Goal: Answer question/provide support

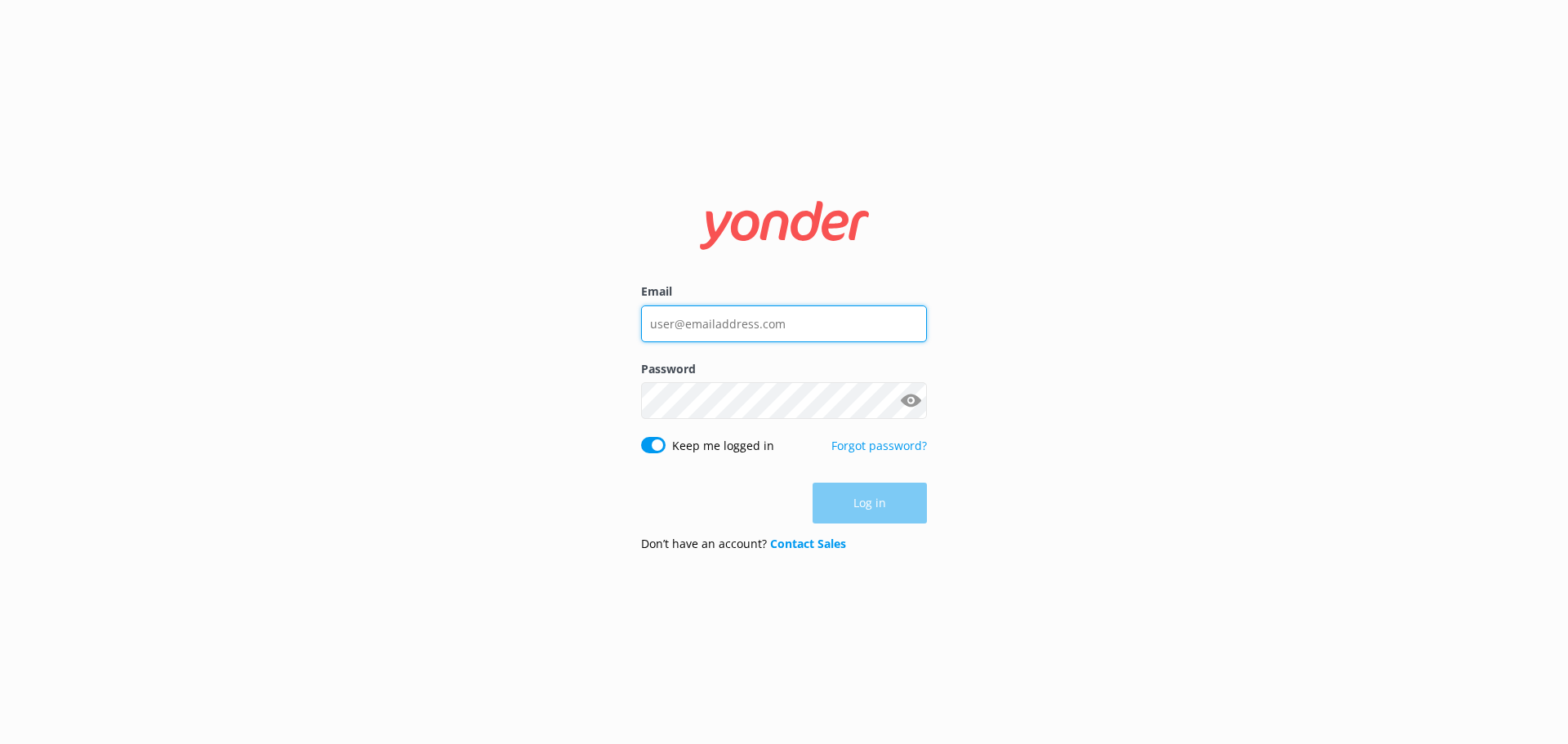
type input "[PERSON_NAME][EMAIL_ADDRESS][DOMAIN_NAME]"
click at [867, 512] on div "Log in" at bounding box center [784, 503] width 286 height 41
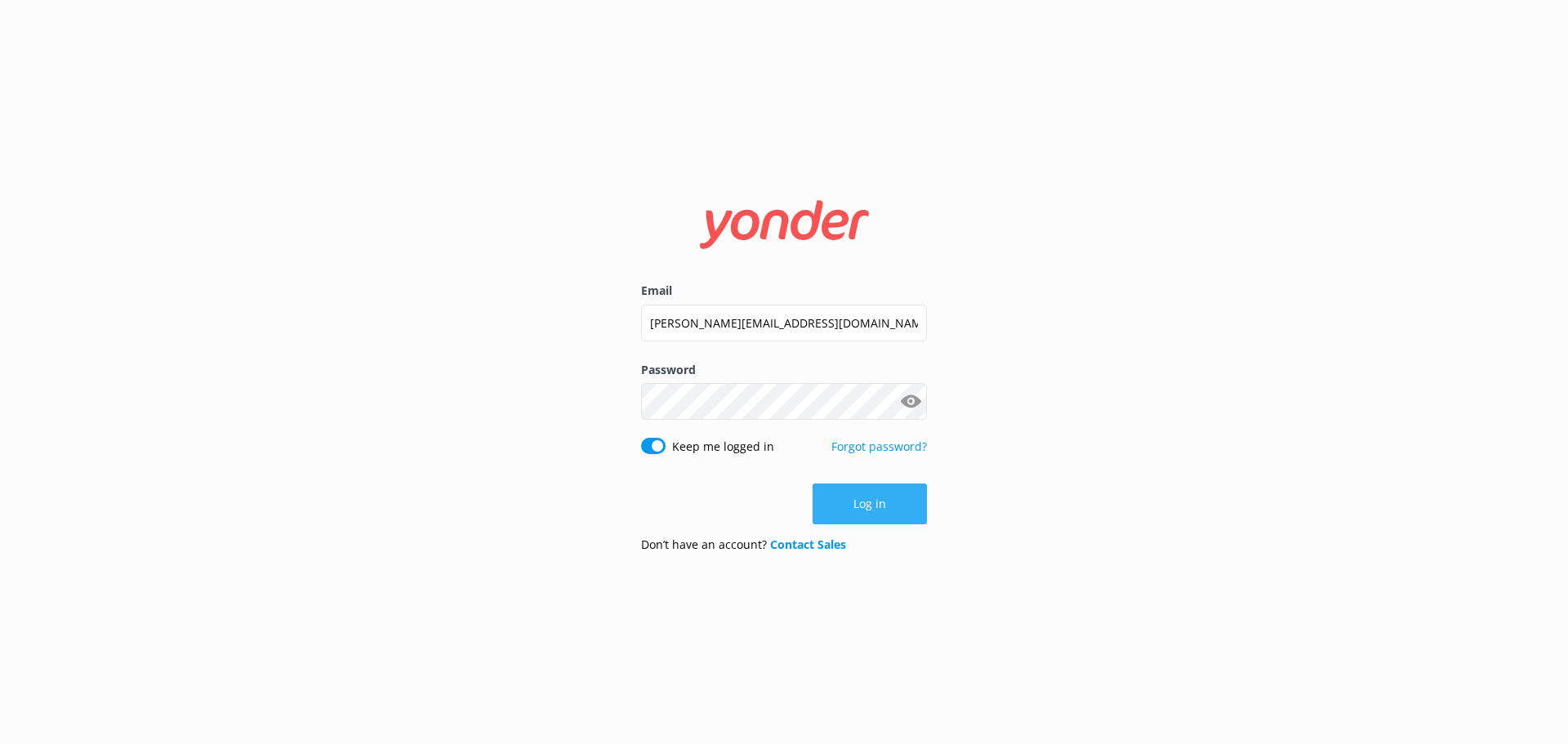
click at [848, 496] on button "Log in" at bounding box center [870, 503] width 114 height 41
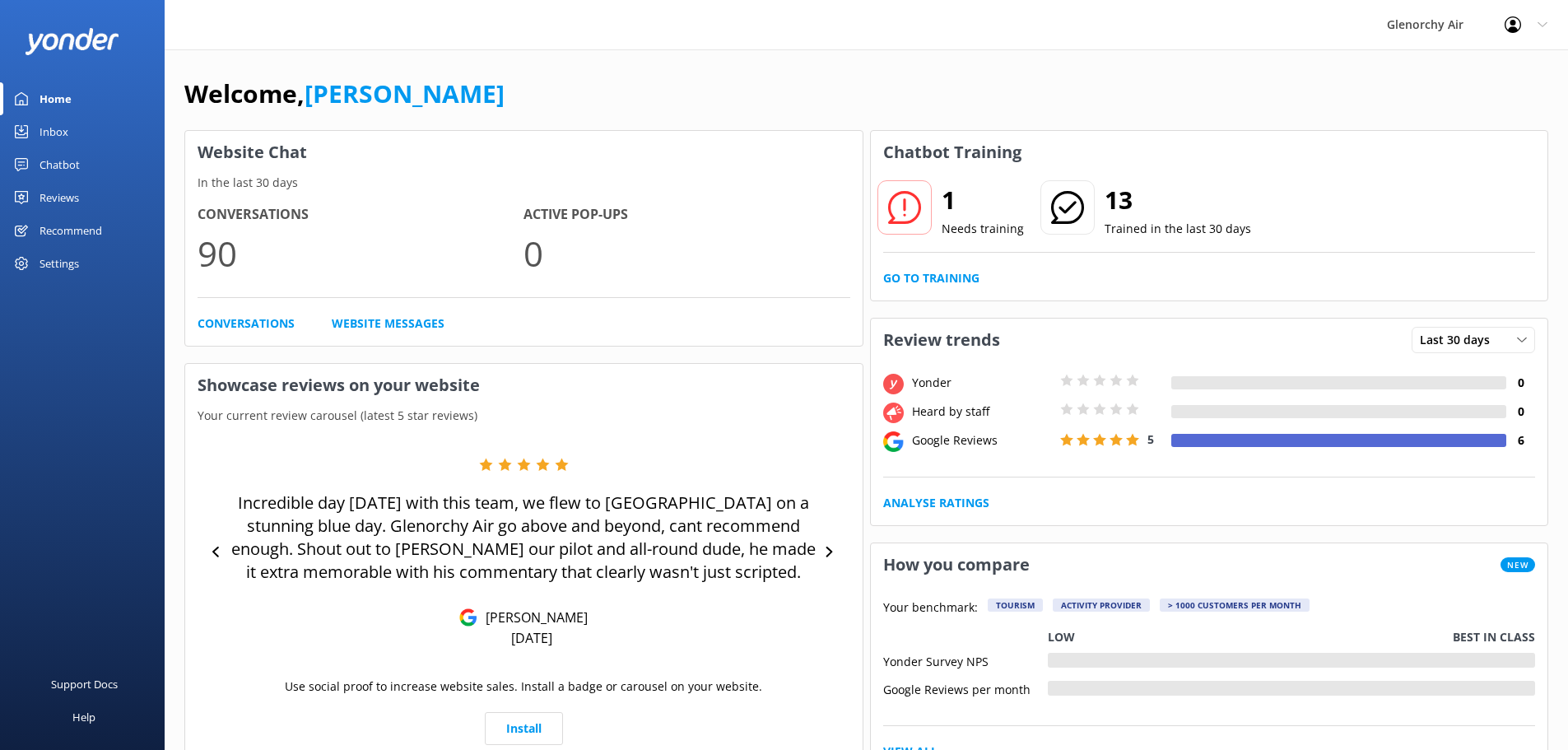
click at [51, 155] on div "Chatbot" at bounding box center [59, 165] width 40 height 33
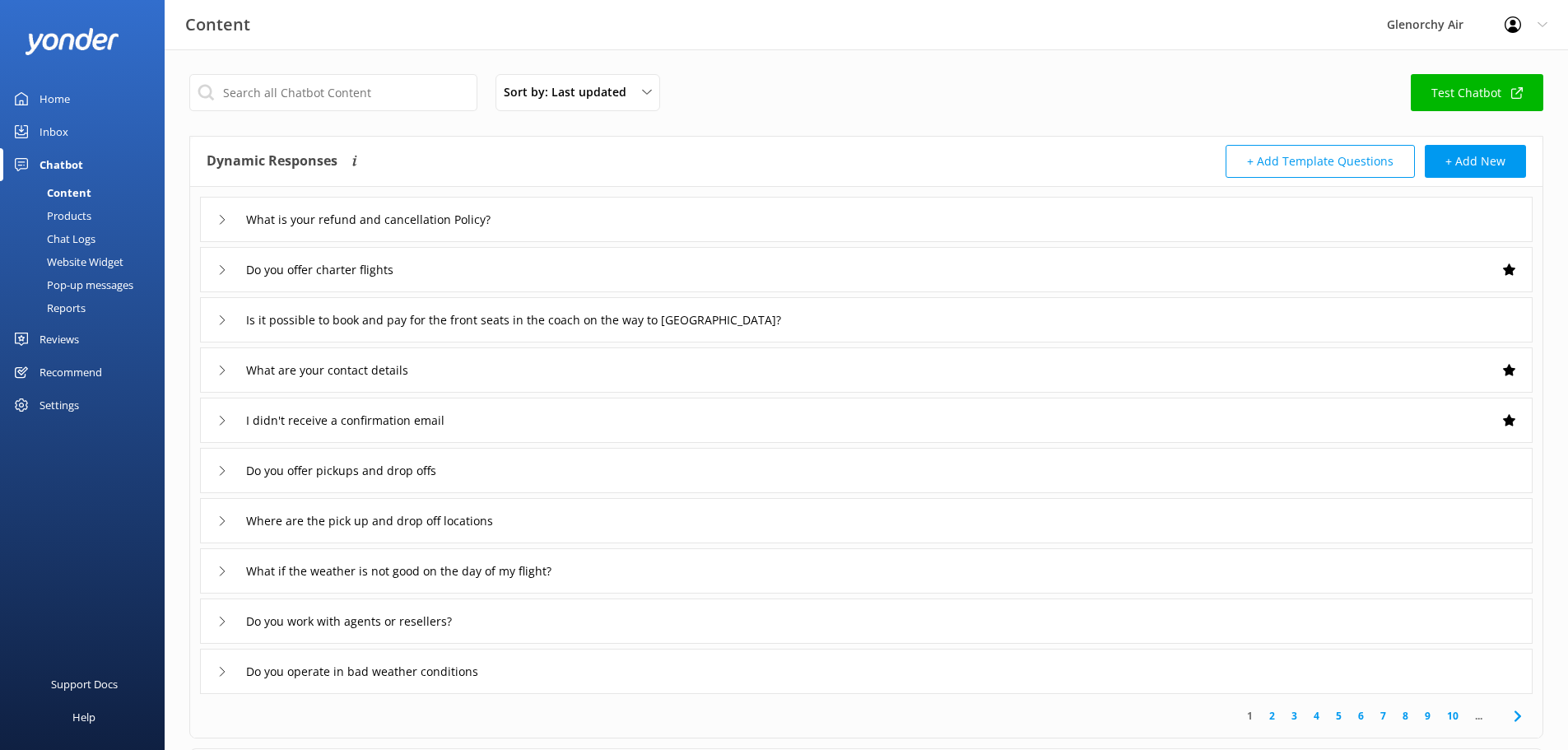
click at [53, 137] on div "Inbox" at bounding box center [53, 132] width 29 height 33
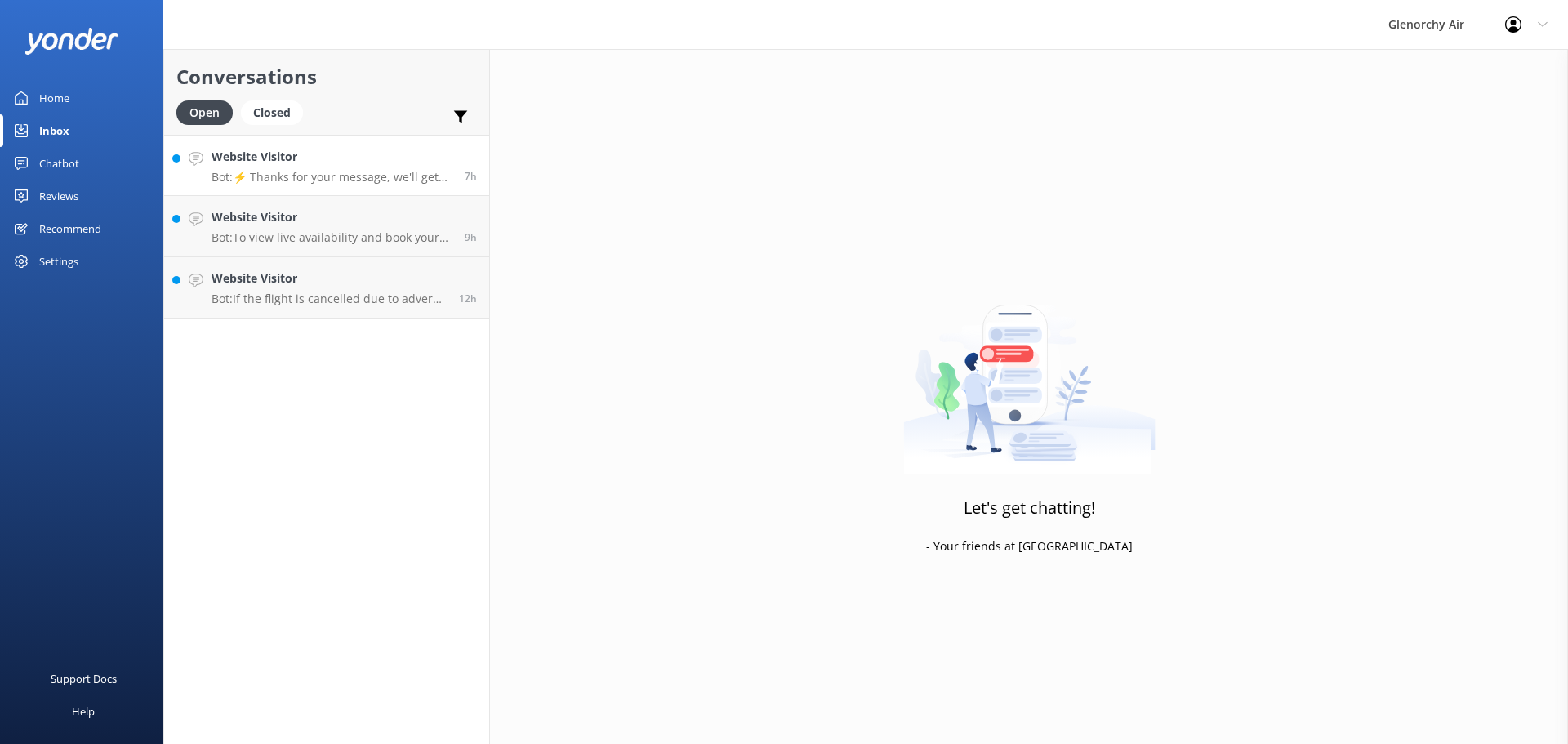
click at [360, 164] on h4 "Website Visitor" at bounding box center [332, 157] width 241 height 18
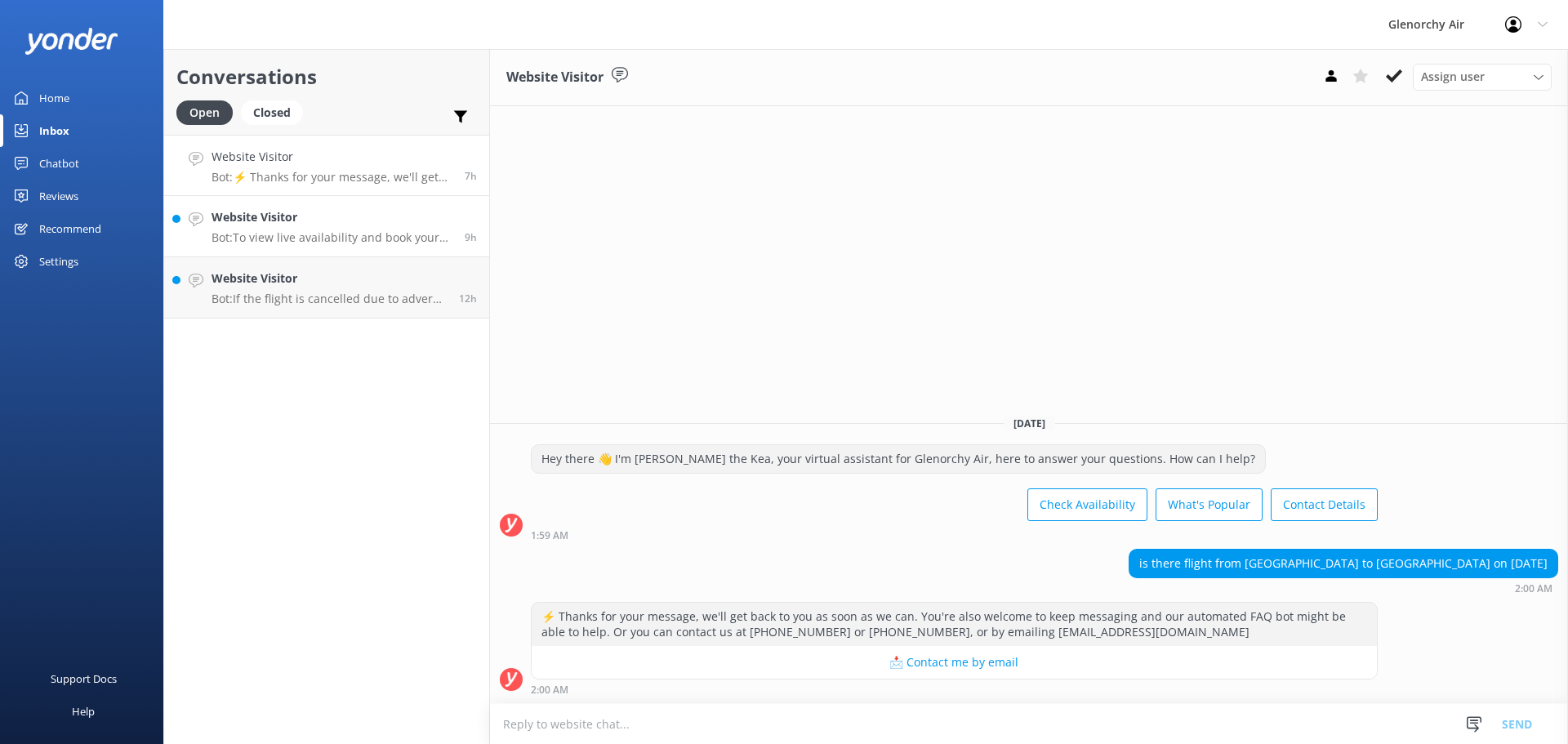
click at [356, 228] on div "Website Visitor Bot: To view live availability and book your experience, please…" at bounding box center [332, 227] width 241 height 36
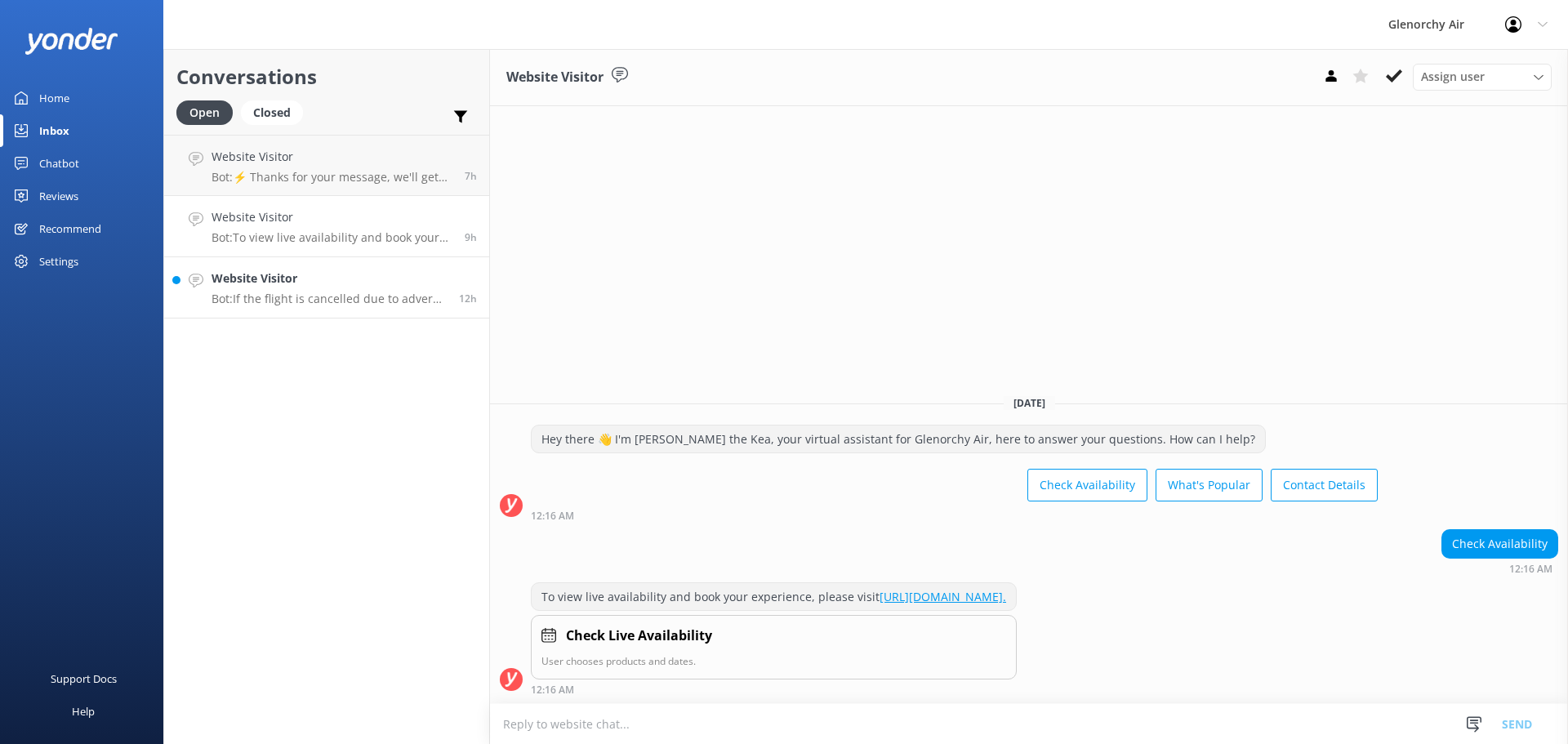
click at [346, 285] on h4 "Website Visitor" at bounding box center [330, 279] width 235 height 18
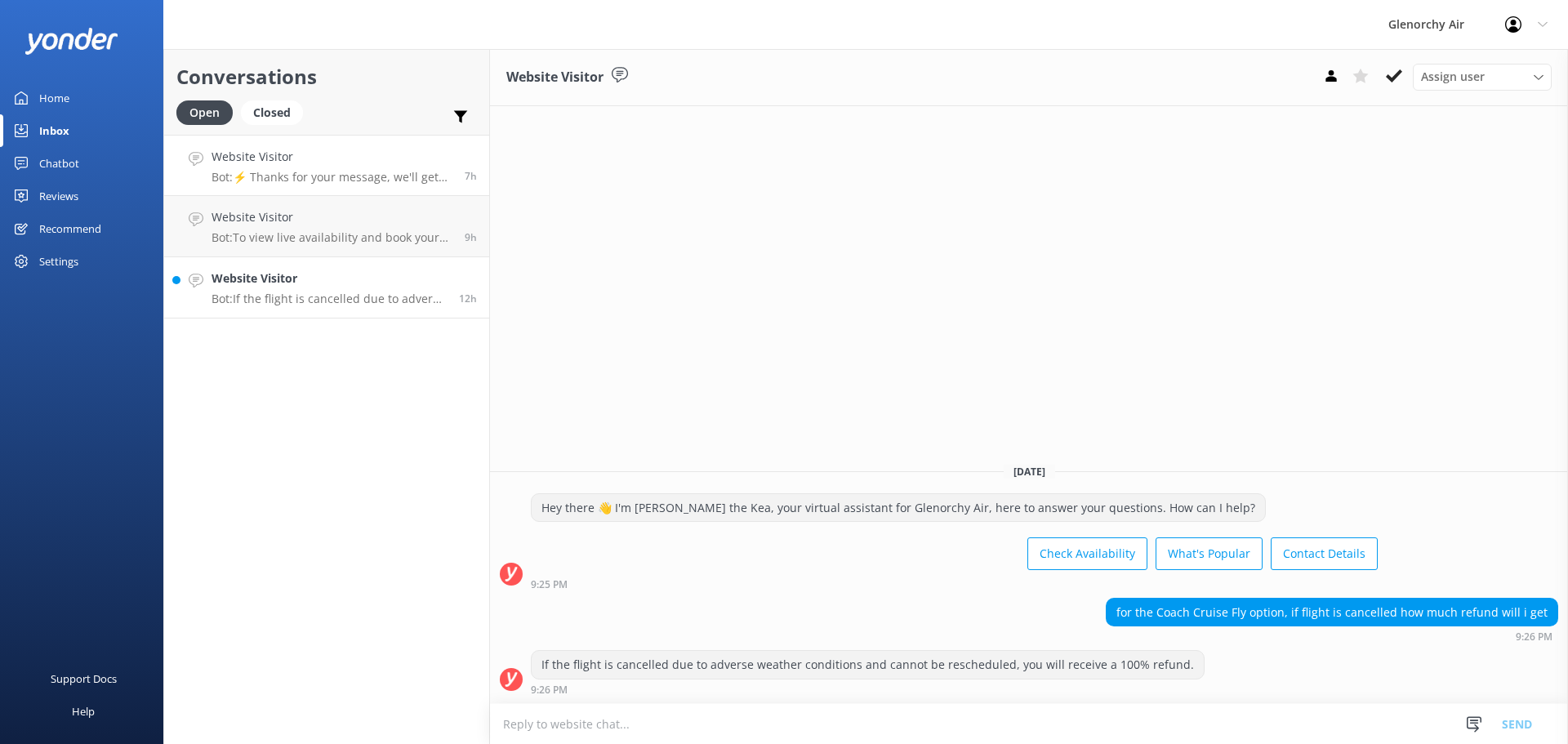
click at [345, 154] on h4 "Website Visitor" at bounding box center [332, 157] width 241 height 18
